Goal: Entertainment & Leisure: Browse casually

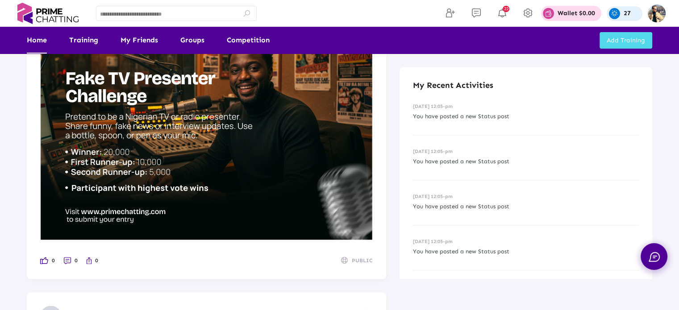
scroll to position [1339, 0]
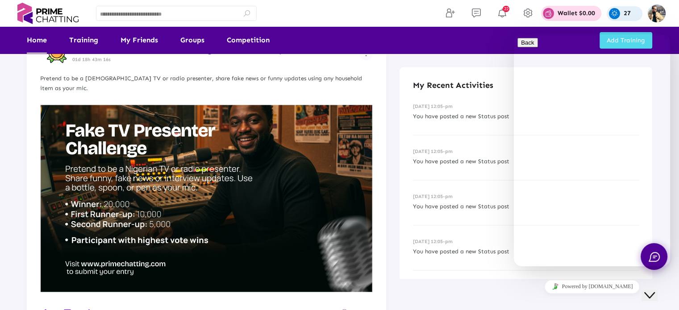
click at [655, 292] on icon "Chat widget" at bounding box center [649, 295] width 11 height 6
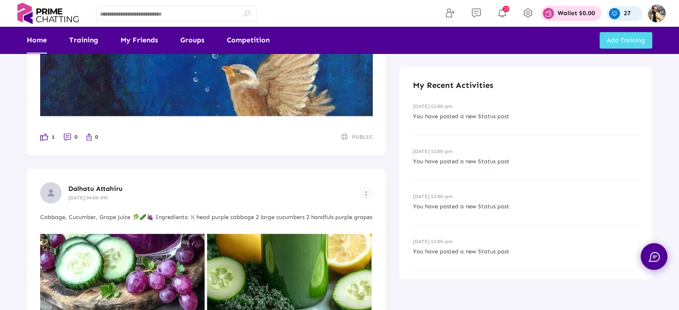
scroll to position [4434, 0]
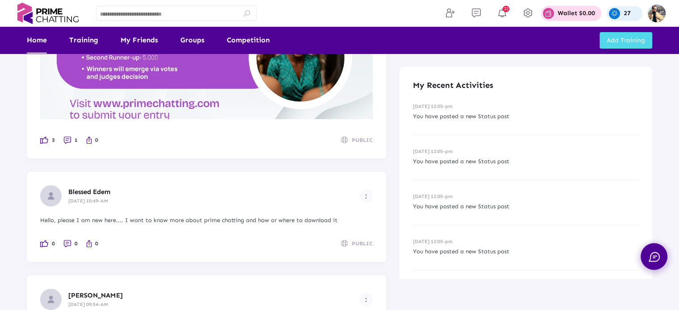
scroll to position [357, 0]
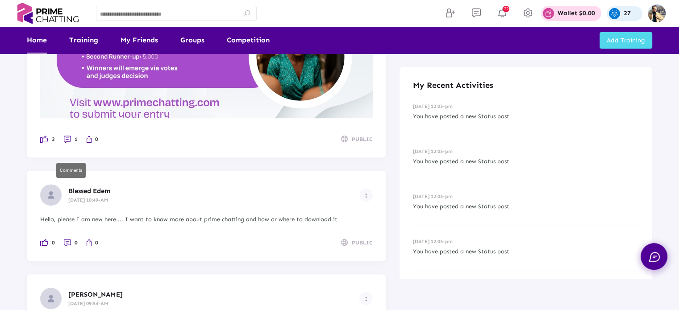
click at [67, 144] on li "1" at bounding box center [71, 139] width 14 height 10
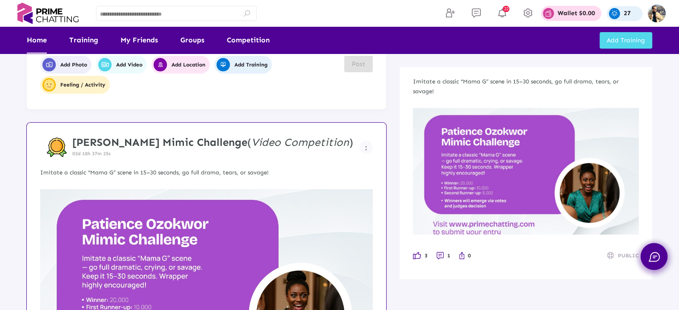
scroll to position [0, 0]
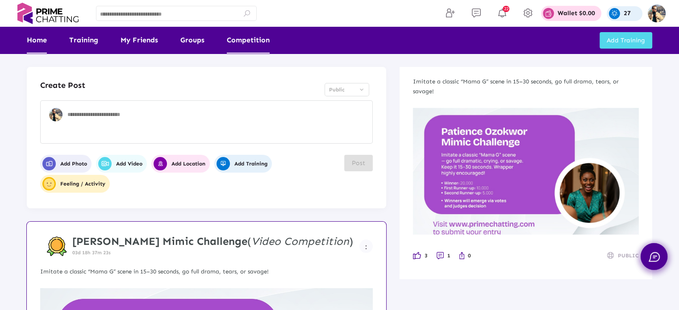
click at [255, 43] on link "Competition" at bounding box center [248, 40] width 43 height 27
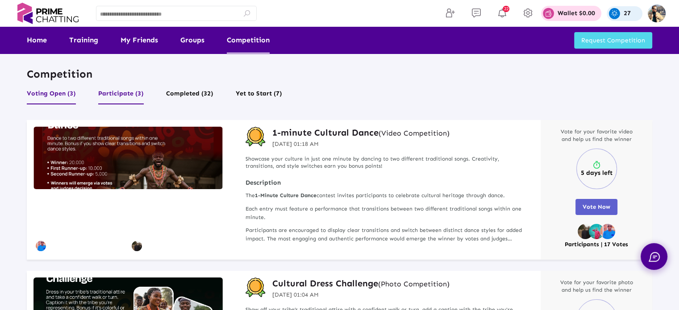
click at [127, 98] on button "Participate (3)" at bounding box center [121, 96] width 46 height 17
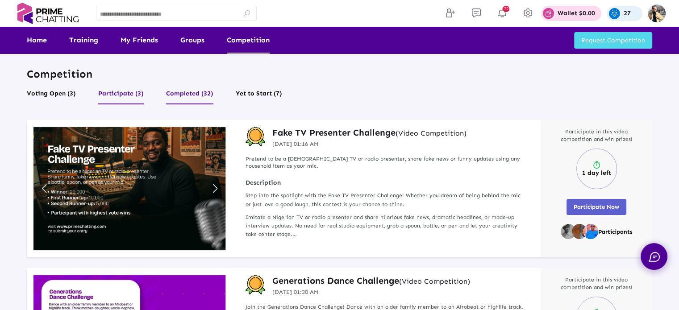
click at [207, 99] on button "Completed (32)" at bounding box center [189, 96] width 47 height 17
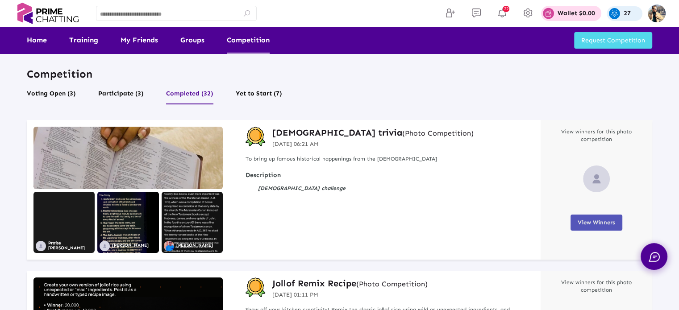
click at [605, 223] on span "View Winners" at bounding box center [597, 222] width 38 height 7
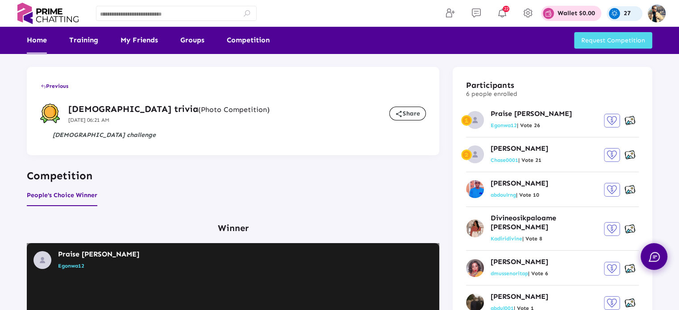
click at [40, 45] on link "Home" at bounding box center [37, 40] width 20 height 27
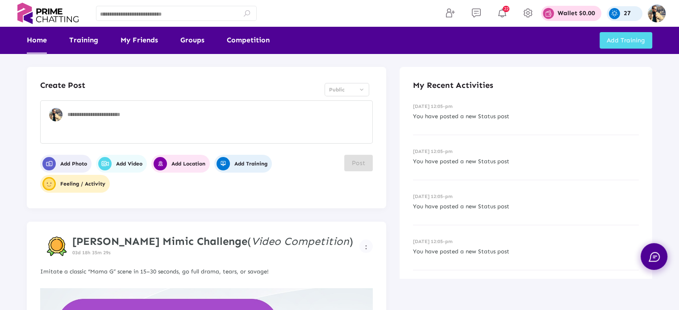
click at [46, 10] on img at bounding box center [47, 13] width 69 height 21
